Goal: Transaction & Acquisition: Purchase product/service

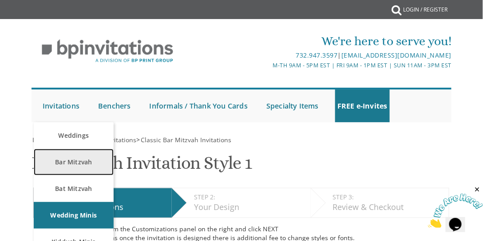
click at [66, 159] on link "Bar Mitzvah" at bounding box center [74, 162] width 80 height 27
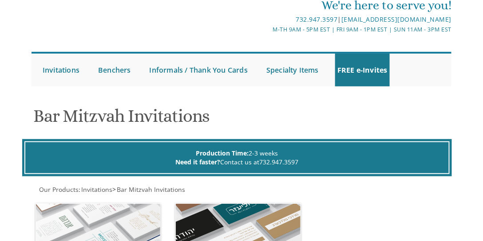
scroll to position [152, 0]
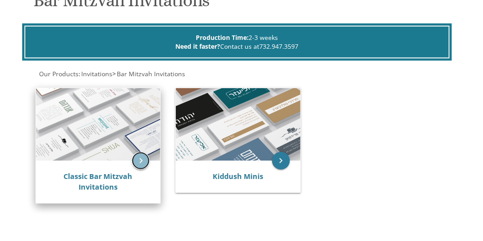
click at [138, 158] on icon "keyboard_arrow_right" at bounding box center [141, 161] width 18 height 18
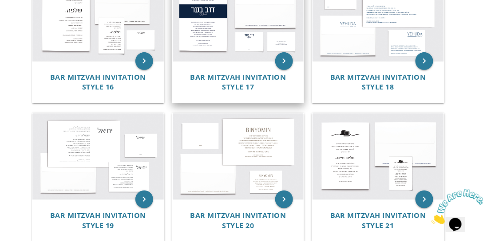
scroll to position [811, 0]
